Goal: Task Accomplishment & Management: Use online tool/utility

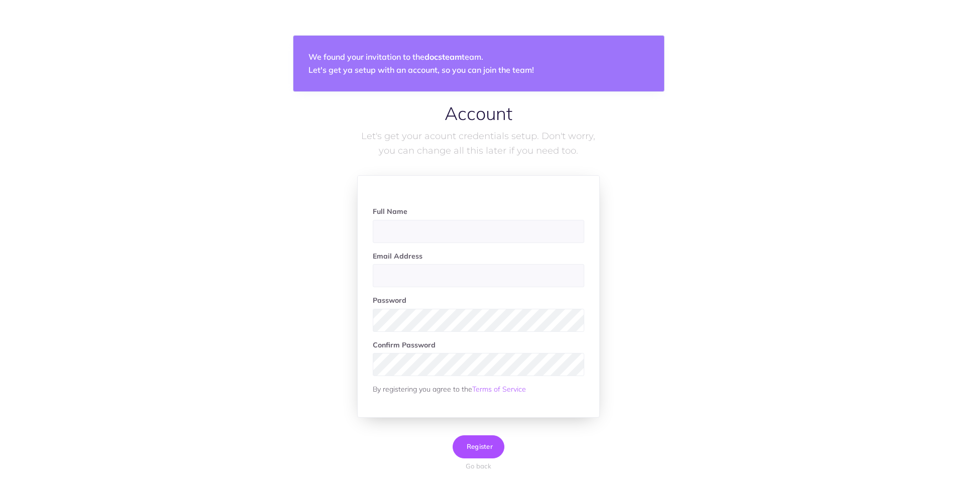
scroll to position [35, 0]
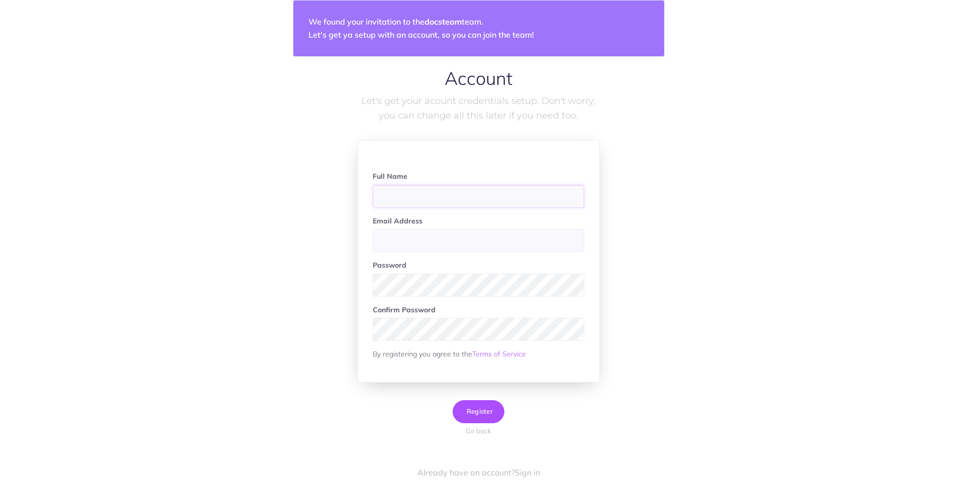
click at [428, 197] on input "text" at bounding box center [478, 196] width 211 height 23
type input "[PERSON_NAME]"
type input "mohan@theloops.ai"
click at [479, 409] on span "Register" at bounding box center [478, 411] width 29 height 8
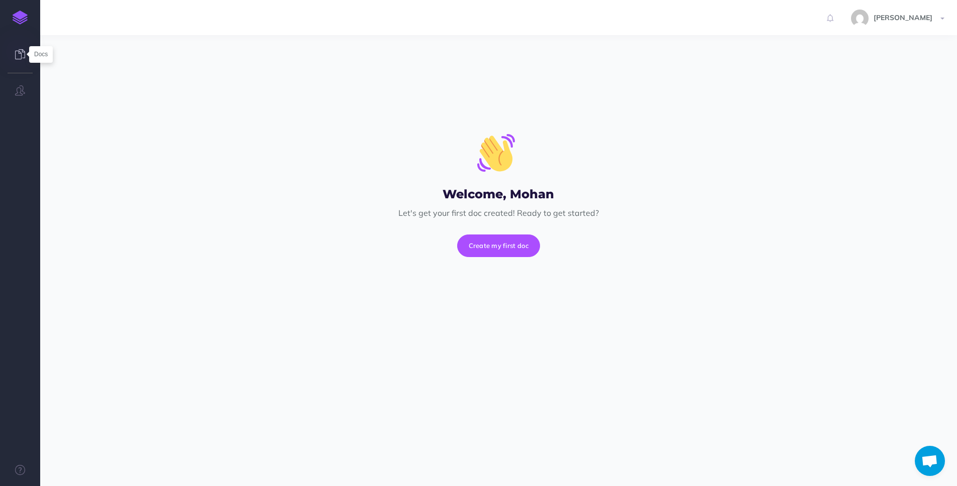
click at [18, 51] on icon at bounding box center [20, 54] width 10 height 10
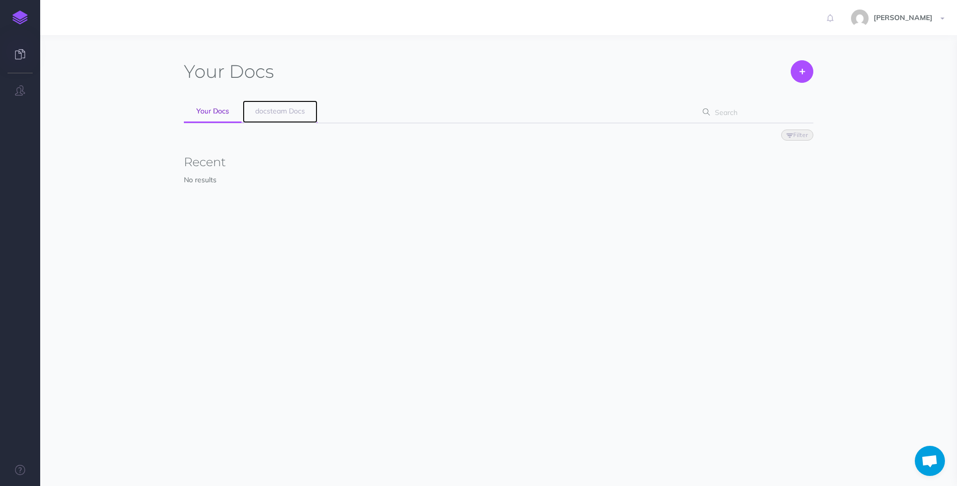
click at [267, 110] on span "docsteam Docs" at bounding box center [280, 110] width 50 height 9
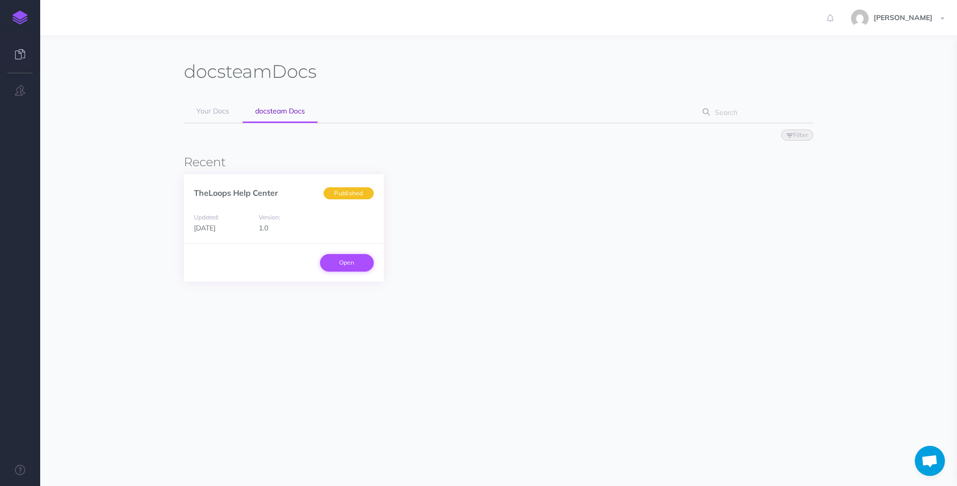
click at [354, 271] on link "Open" at bounding box center [347, 262] width 54 height 17
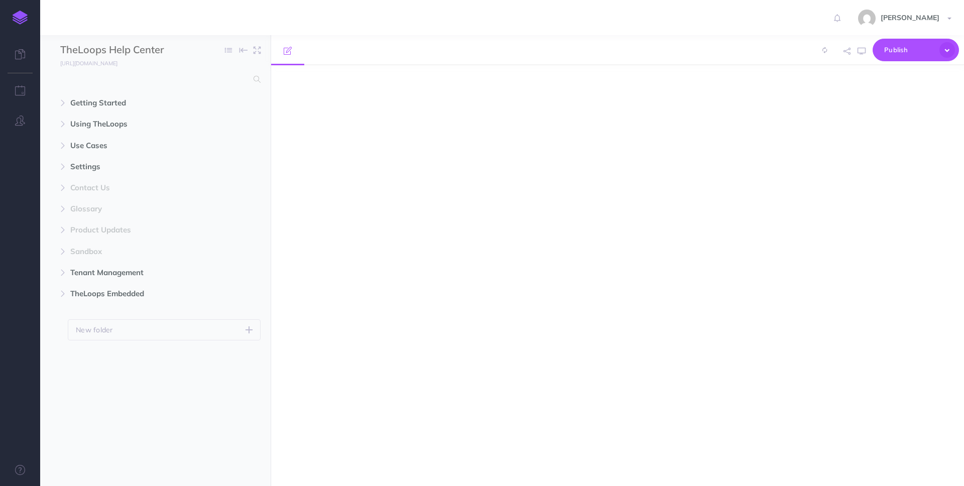
select select "null"
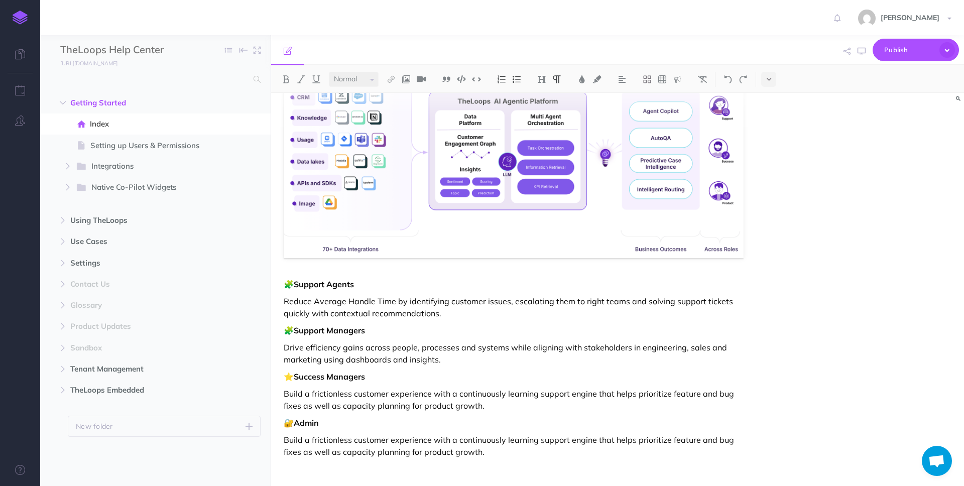
scroll to position [289, 0]
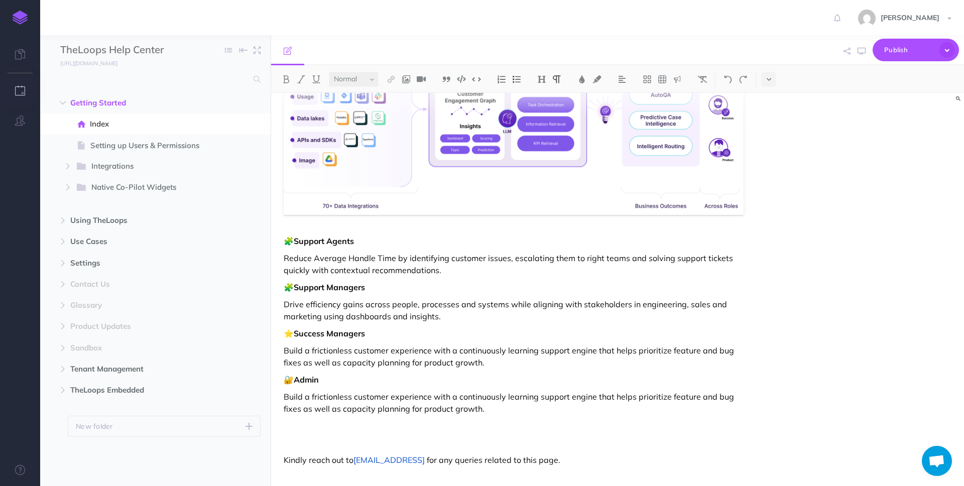
click at [19, 90] on icon "button" at bounding box center [20, 90] width 11 height 10
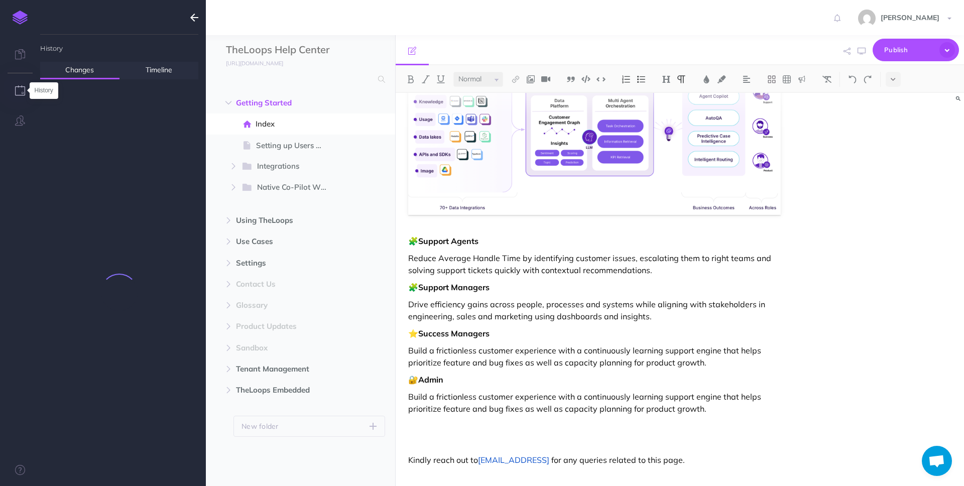
scroll to position [251, 0]
click at [23, 122] on icon "button" at bounding box center [20, 121] width 10 height 10
